Goal: Information Seeking & Learning: Check status

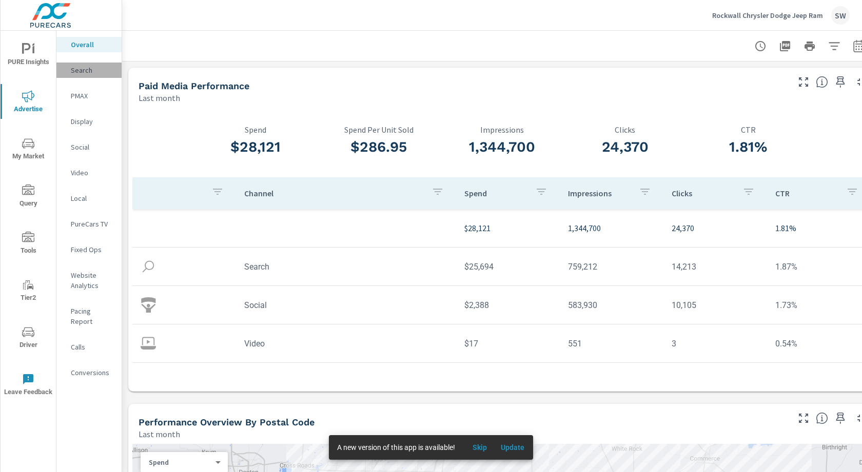
click at [77, 70] on p "Search" at bounding box center [92, 70] width 43 height 10
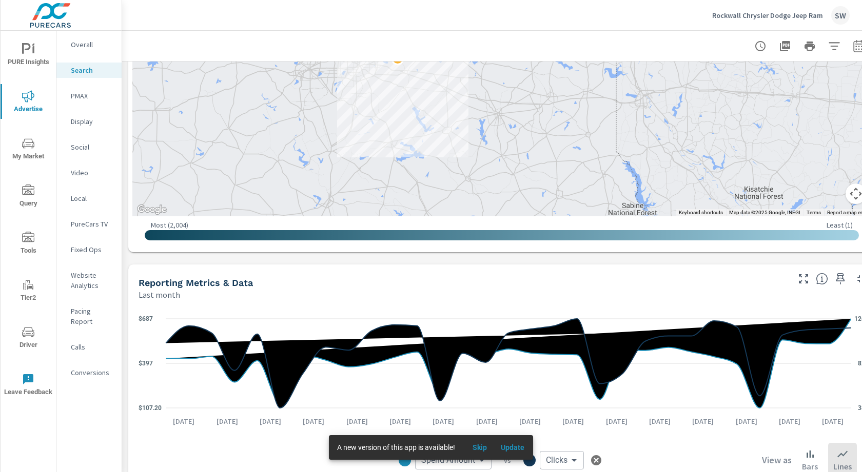
scroll to position [591, 0]
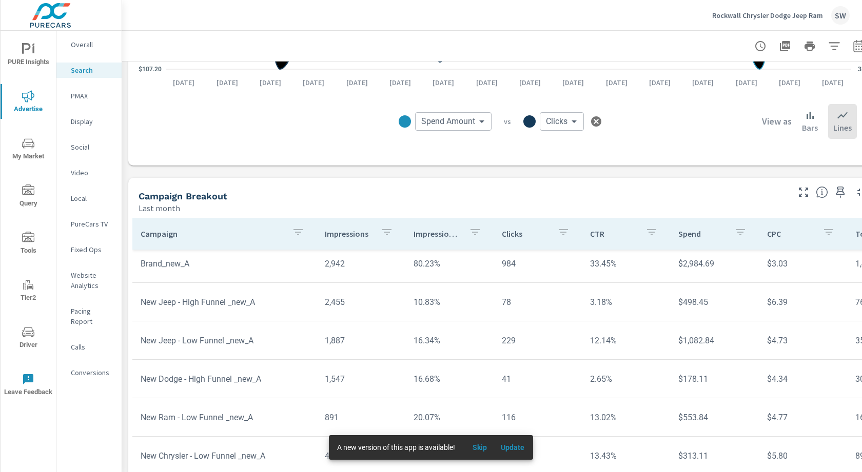
scroll to position [691, 0]
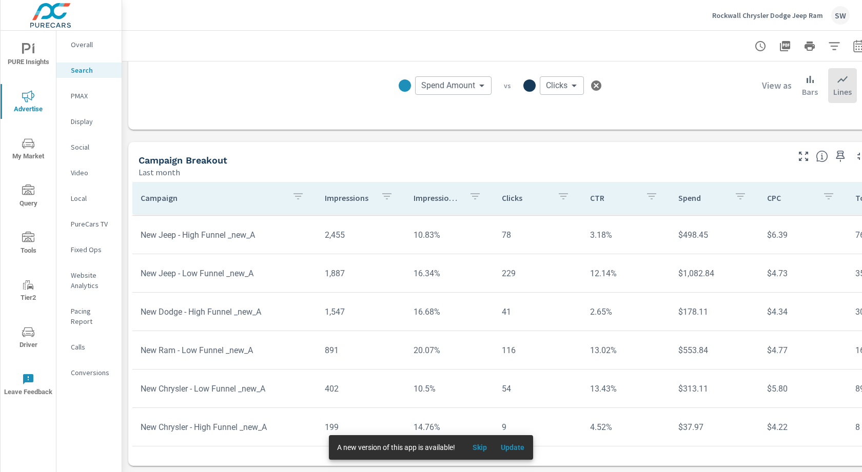
scroll to position [160, 0]
click at [77, 95] on p "PMAX" at bounding box center [92, 96] width 43 height 10
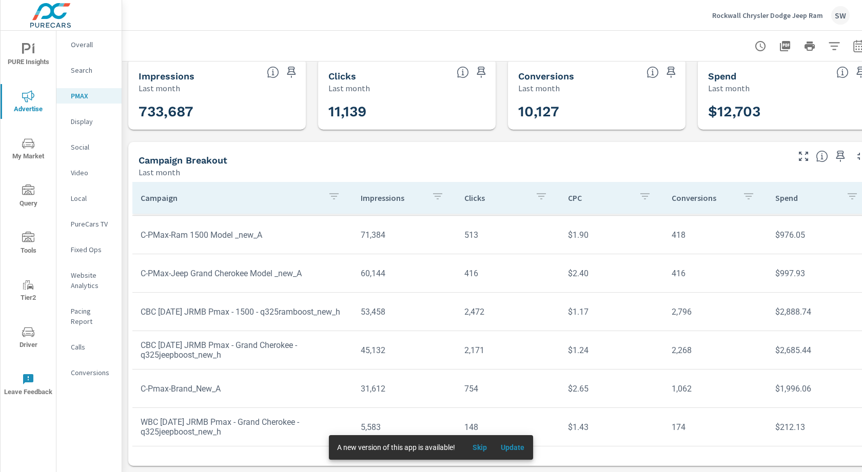
scroll to position [18, 0]
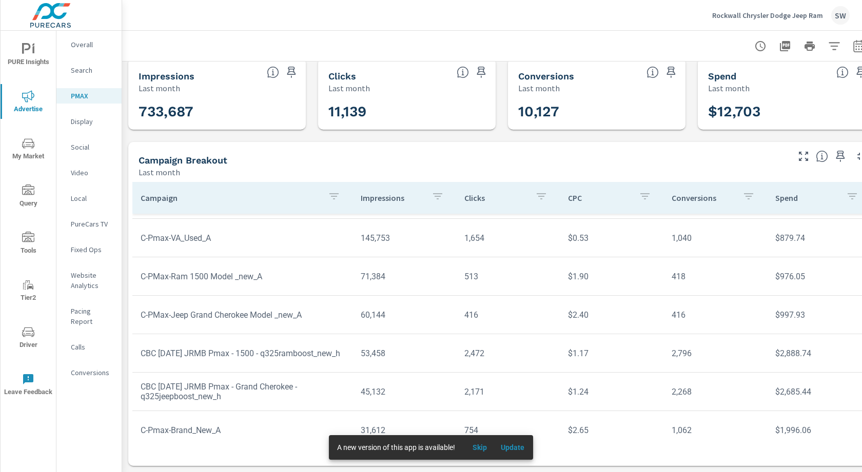
scroll to position [70, 0]
click at [492, 448] on span "Skip" at bounding box center [479, 447] width 25 height 9
